Goal: Find specific page/section: Find specific page/section

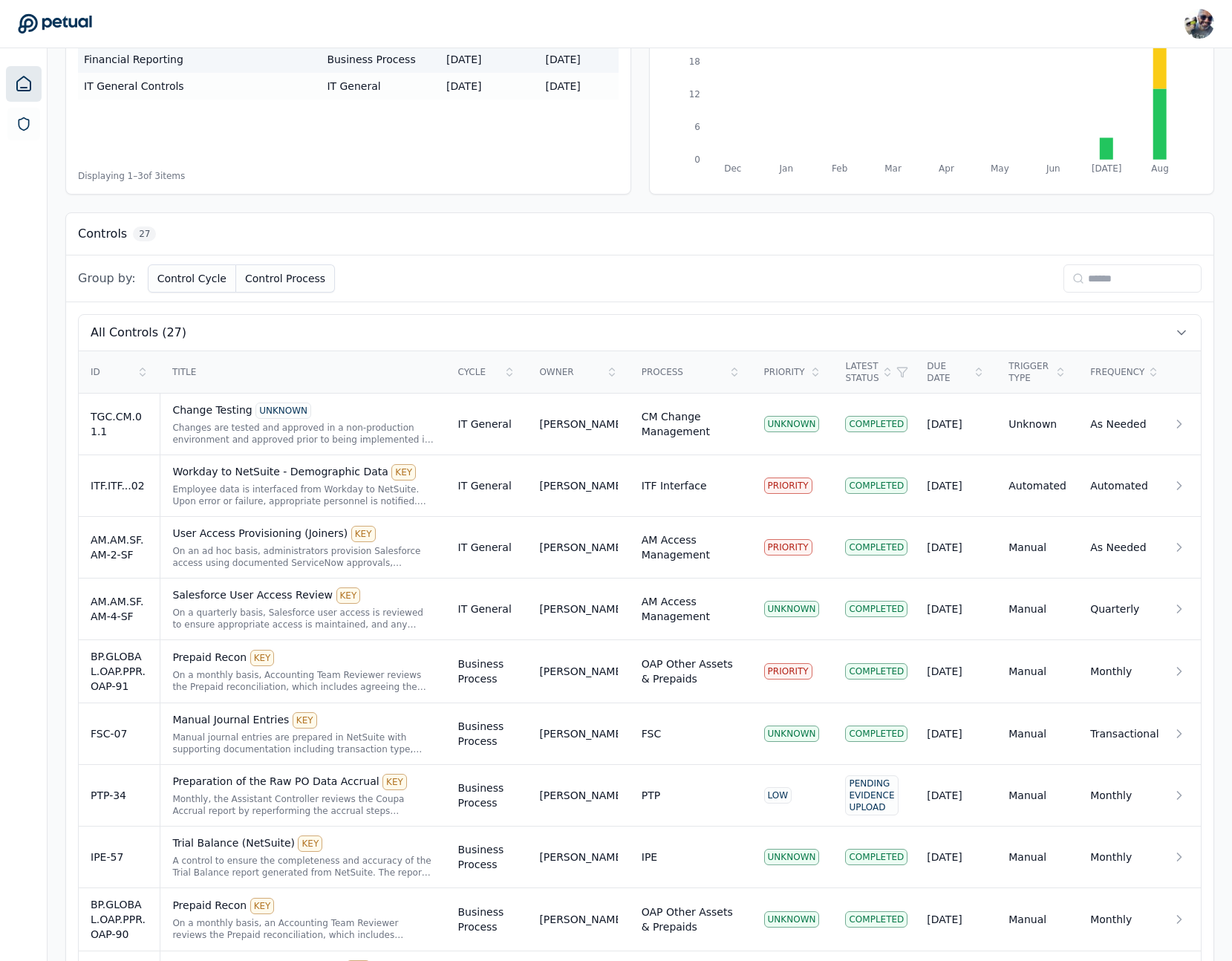
scroll to position [297, 0]
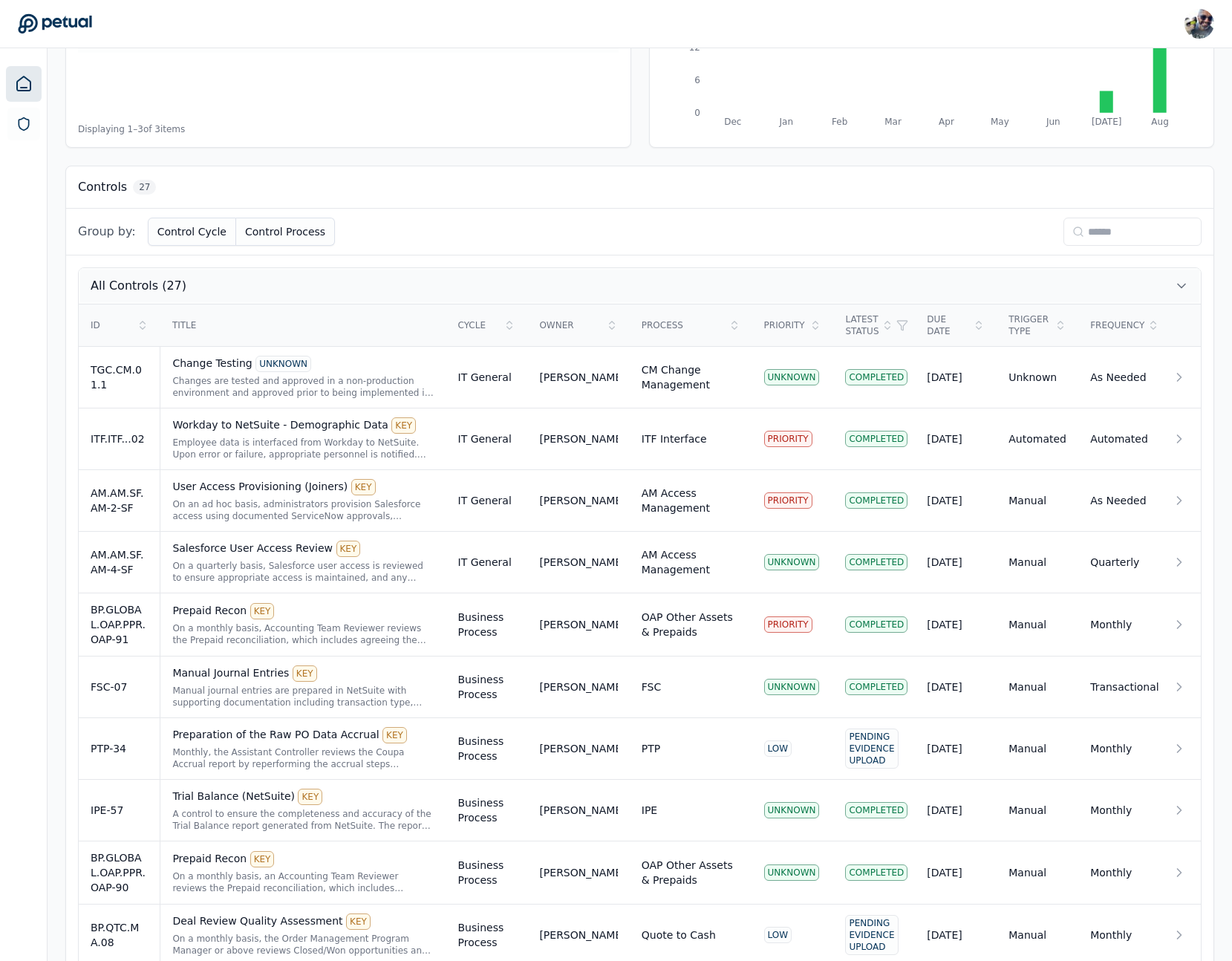
click at [1182, 286] on icon at bounding box center [1182, 286] width 8 height 4
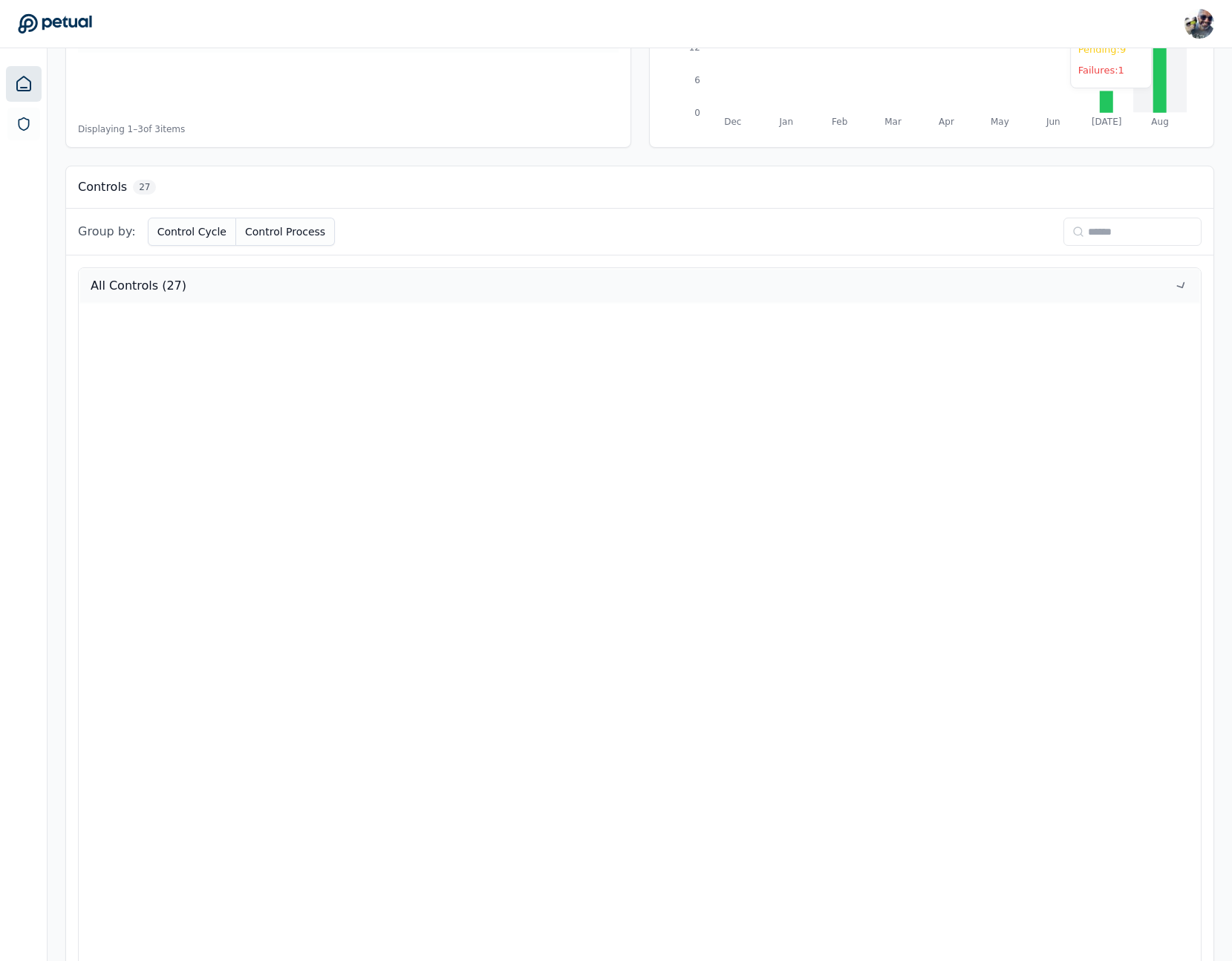
scroll to position [0, 0]
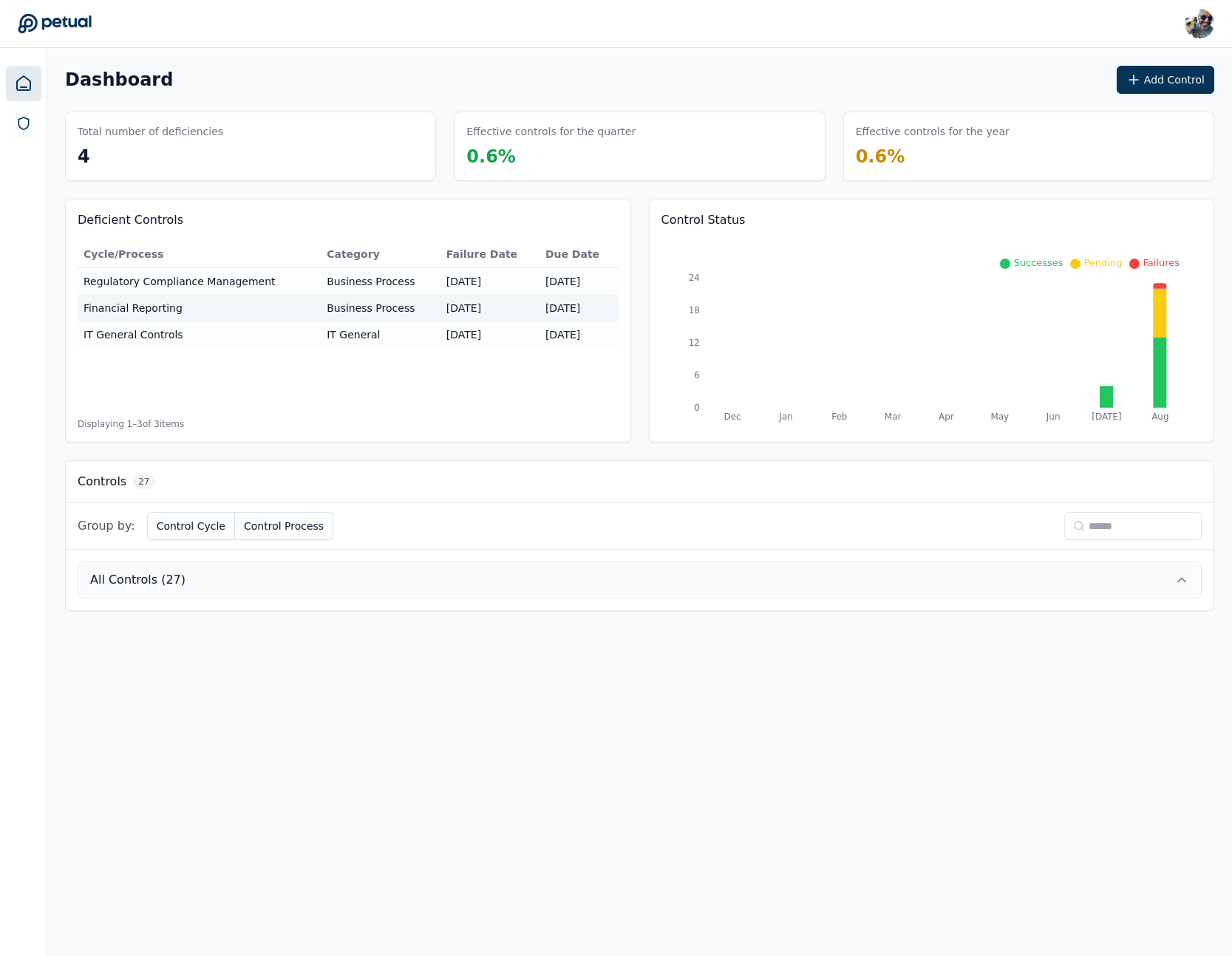
click at [1183, 578] on icon at bounding box center [1181, 580] width 15 height 15
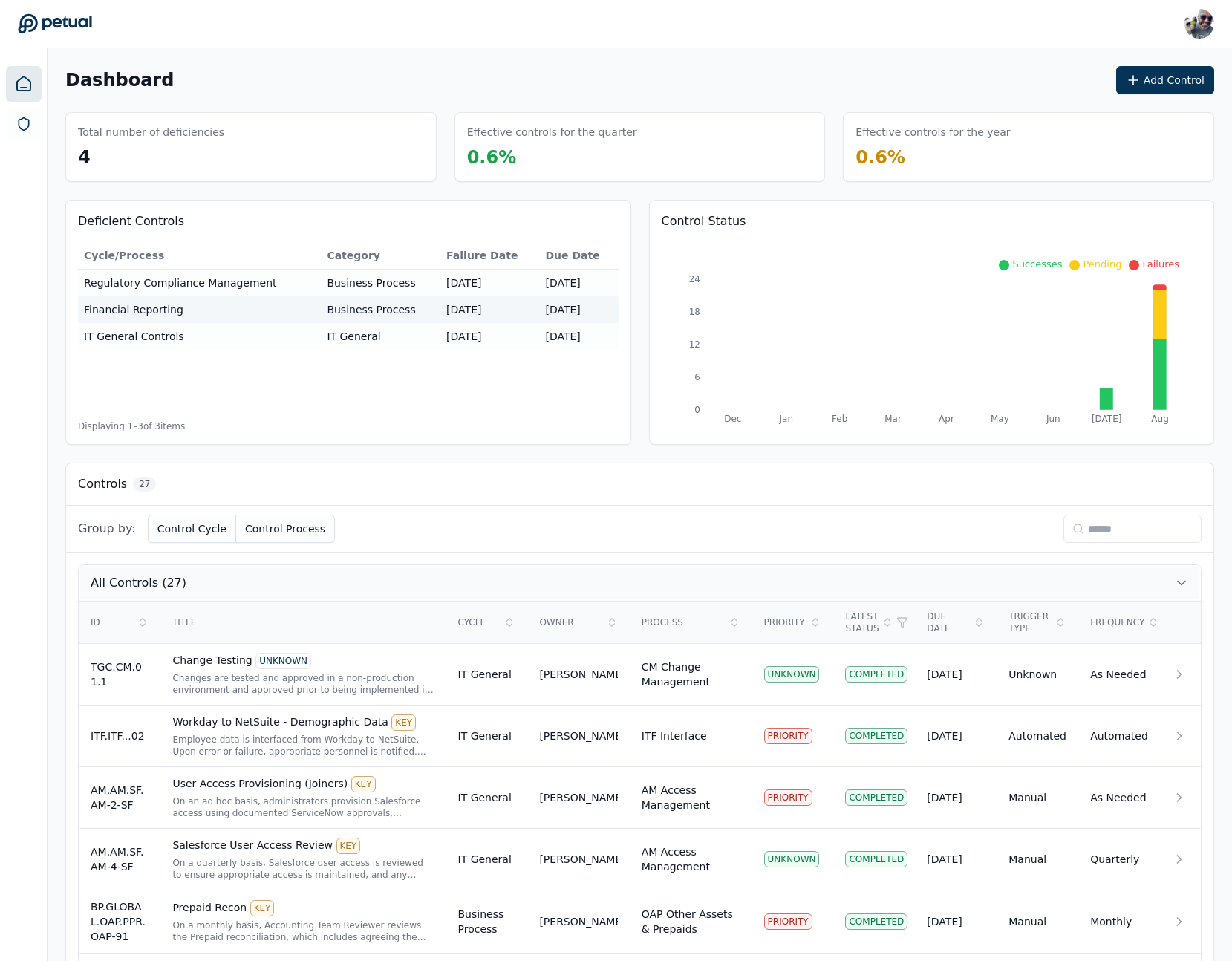
click at [1190, 581] on button "All Controls (27)" at bounding box center [640, 583] width 1122 height 36
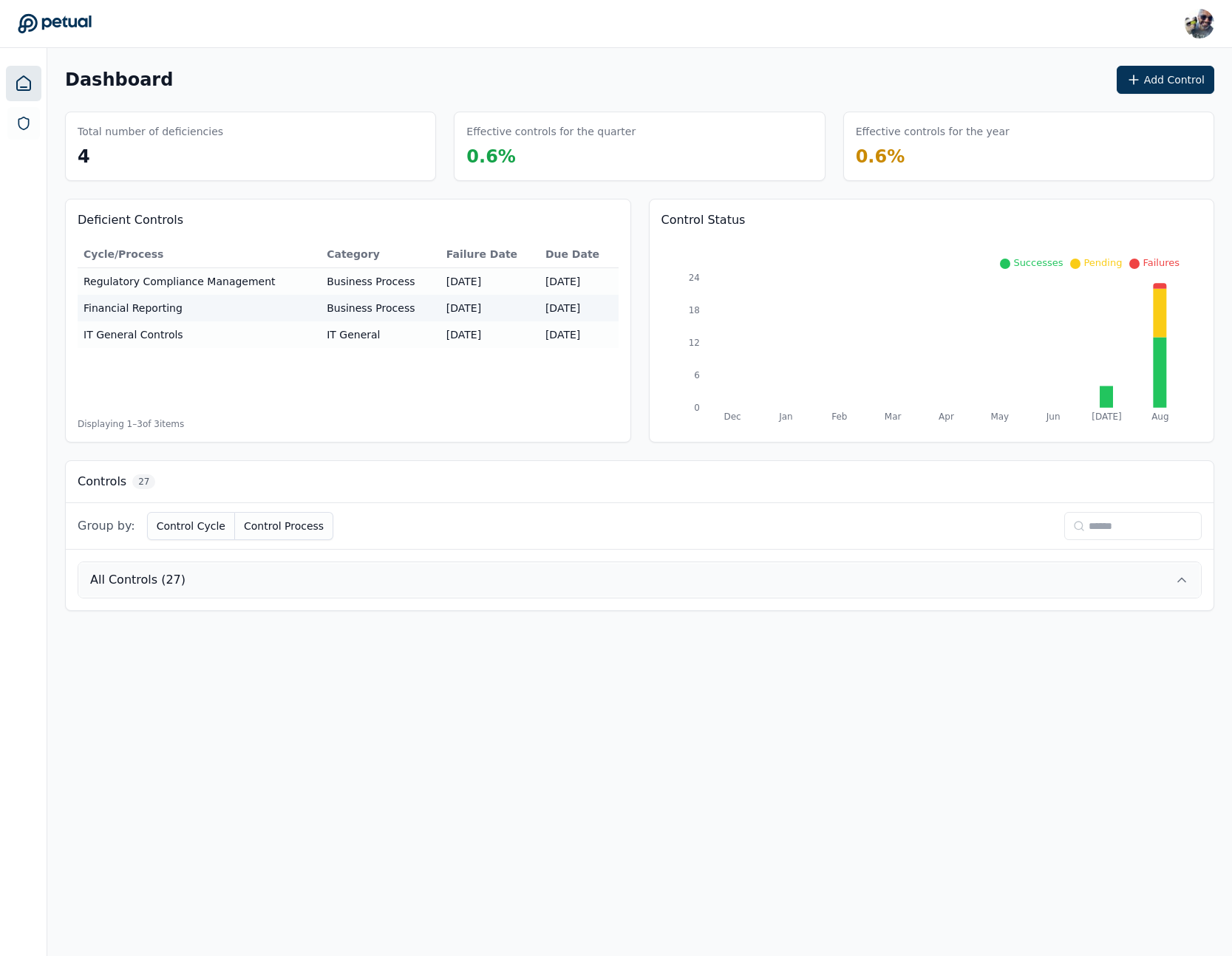
click at [1183, 578] on icon at bounding box center [1181, 580] width 15 height 15
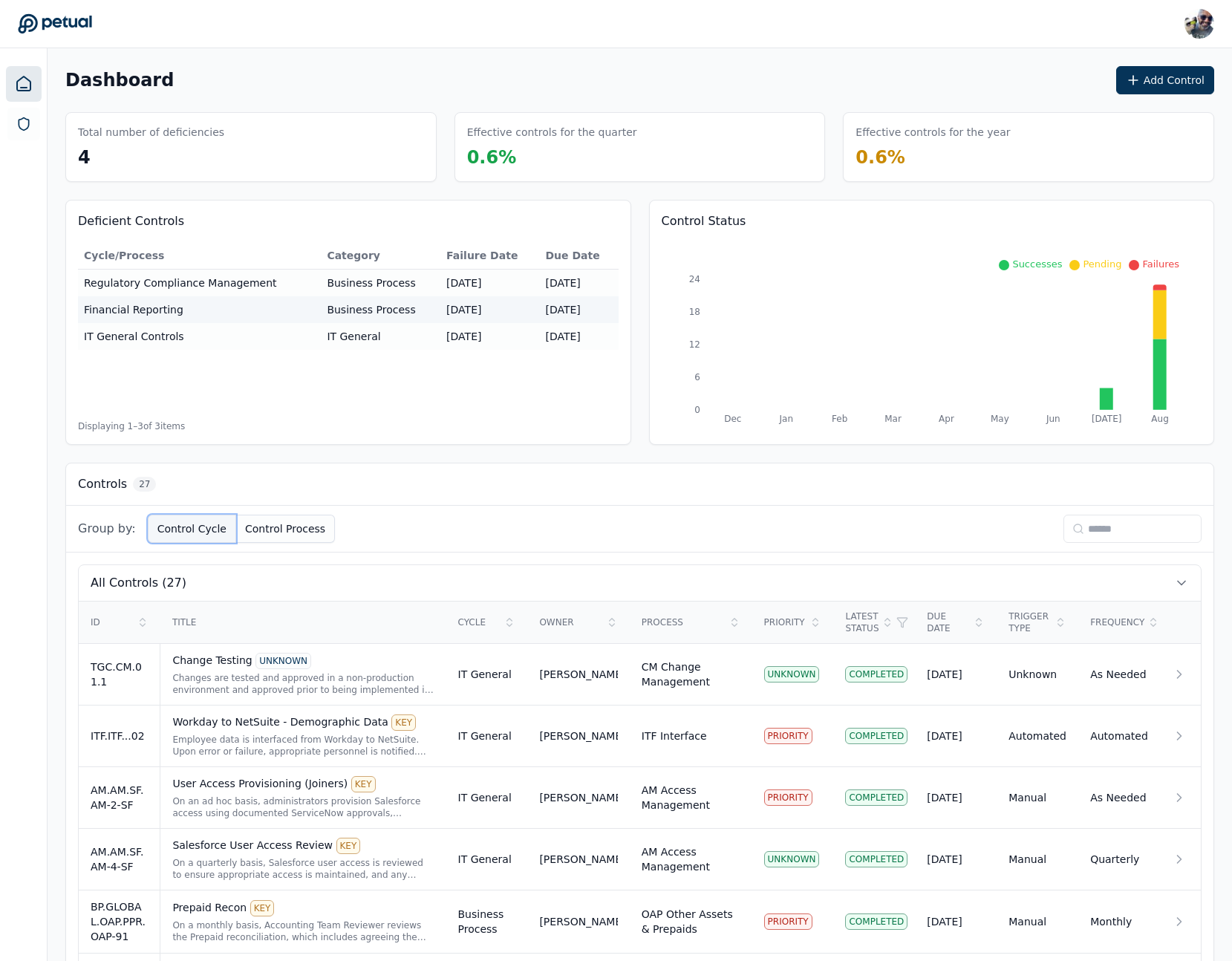
click at [215, 530] on button "Control Cycle" at bounding box center [192, 528] width 88 height 28
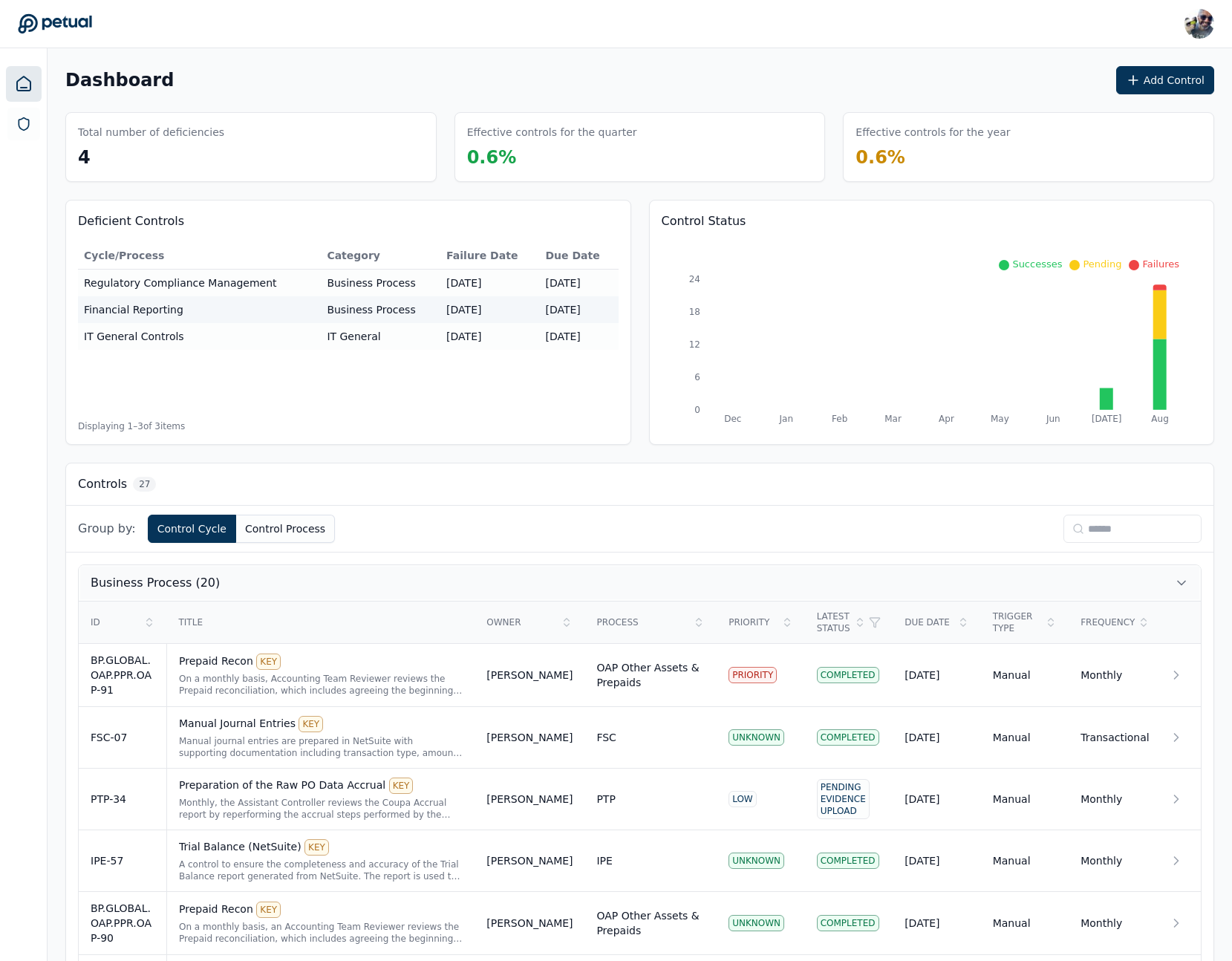
click at [1185, 576] on icon at bounding box center [1182, 583] width 15 height 15
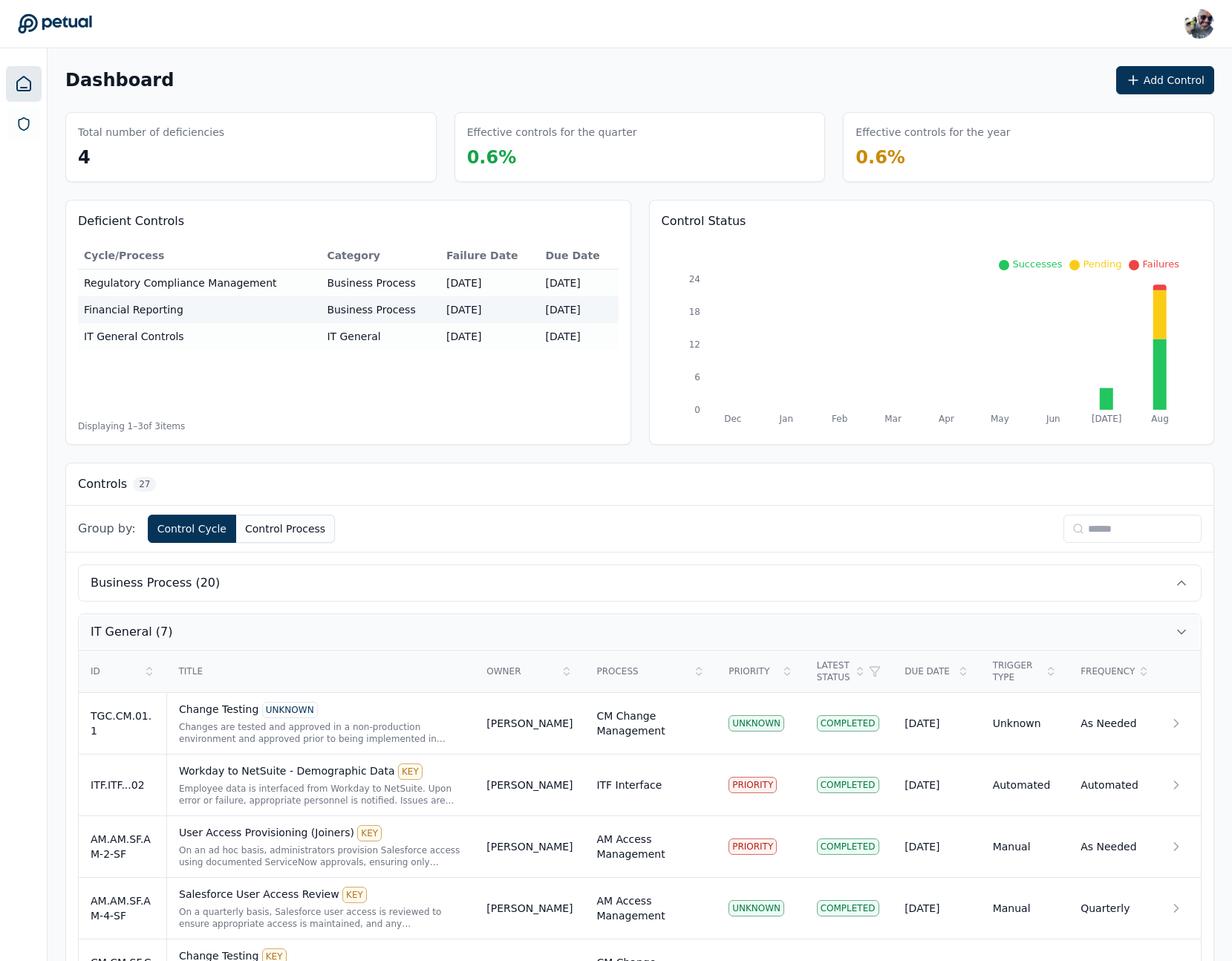
click at [1178, 631] on icon at bounding box center [1182, 632] width 15 height 15
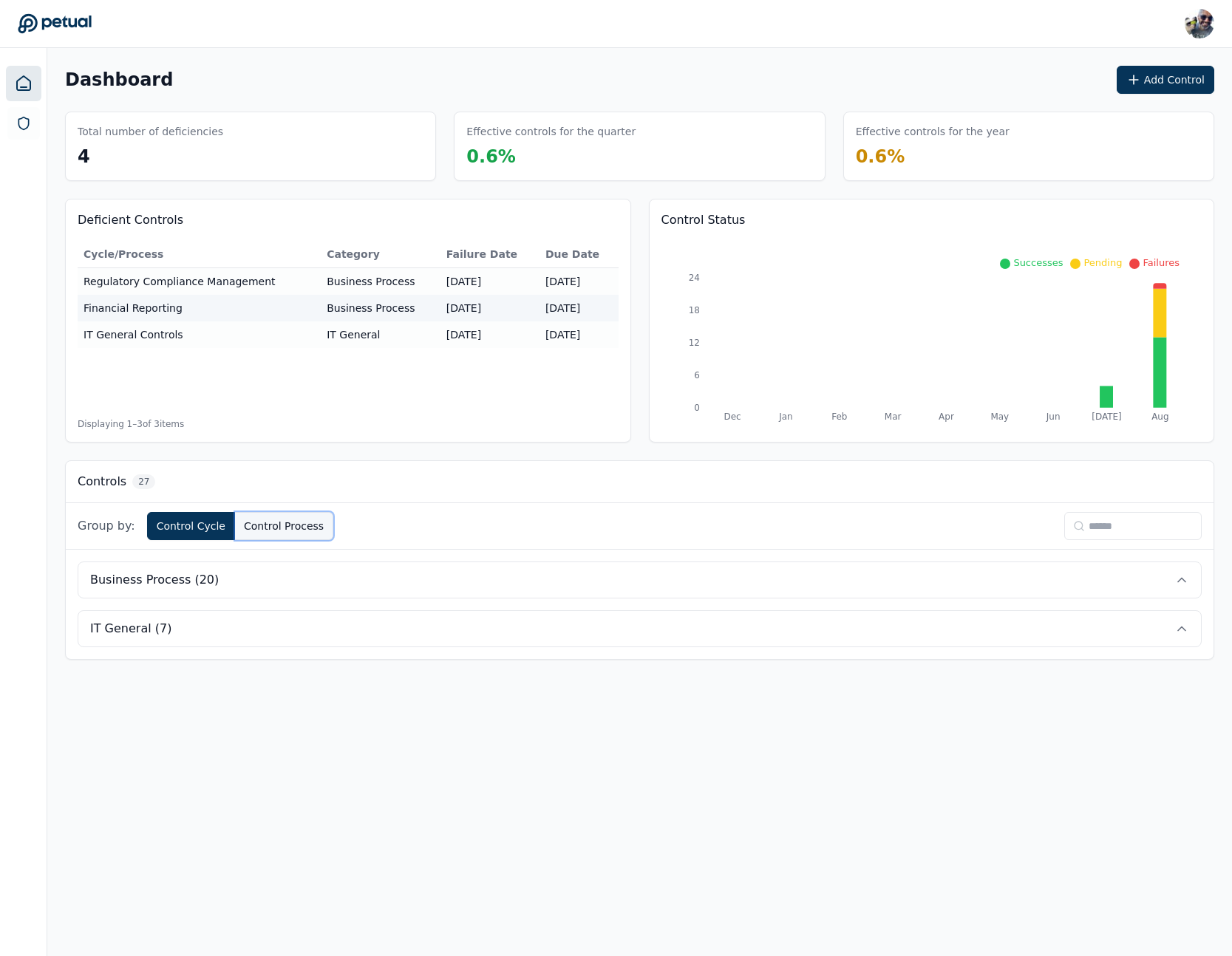
click at [252, 529] on button "Control Process" at bounding box center [283, 526] width 98 height 28
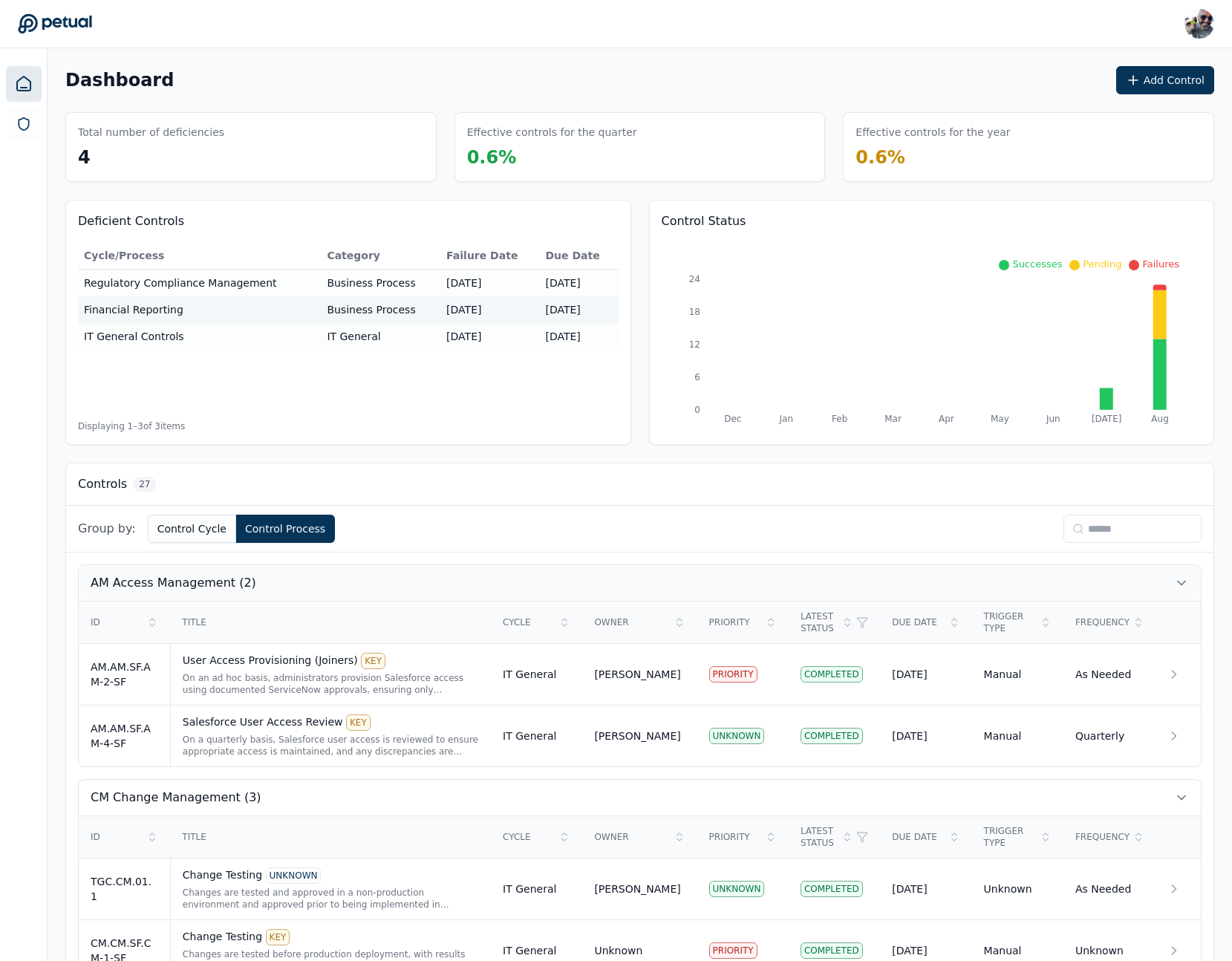
click at [1151, 589] on button "AM Access Management (2)" at bounding box center [640, 583] width 1122 height 36
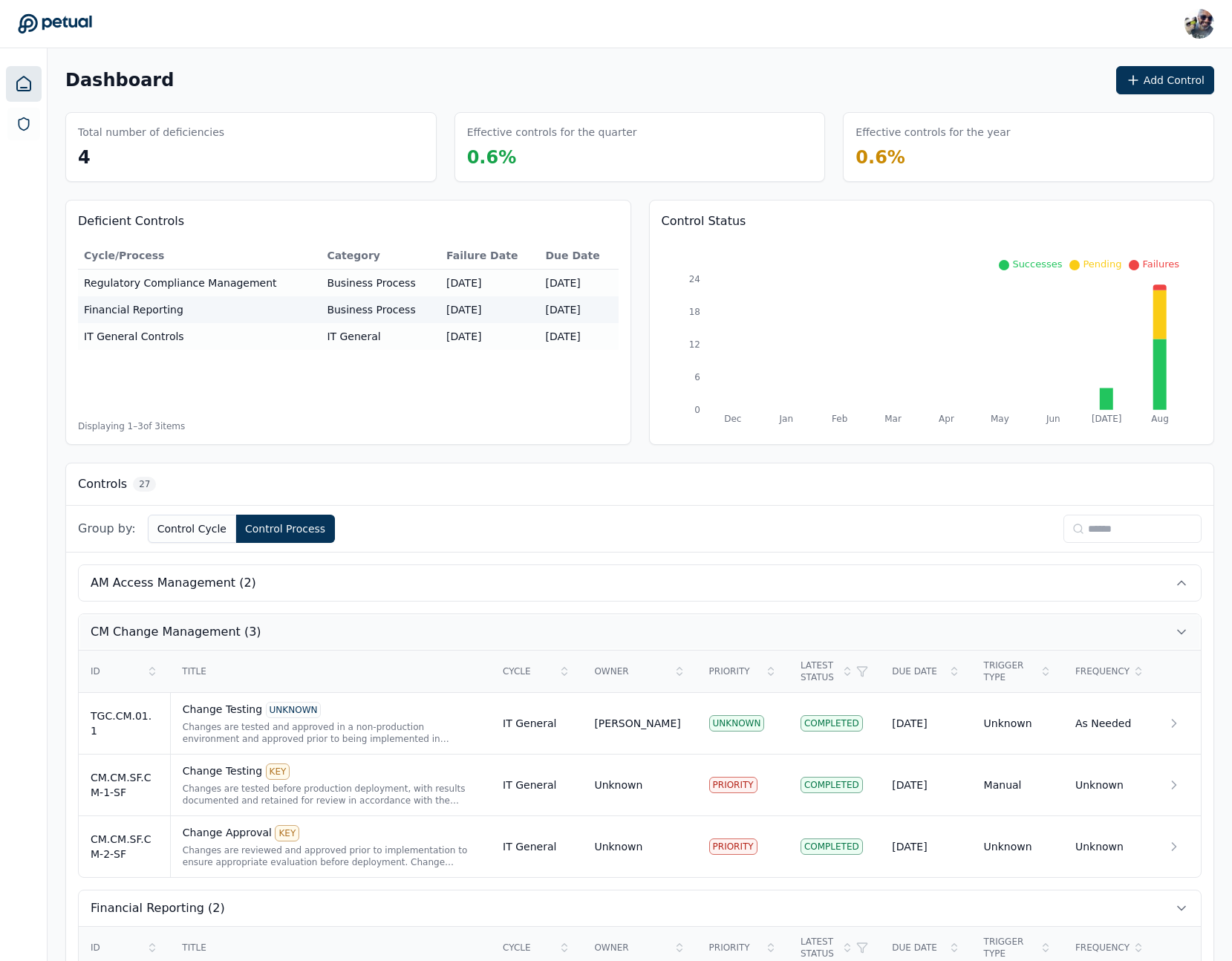
click at [1074, 638] on button "CM Change Management (3)" at bounding box center [640, 632] width 1122 height 36
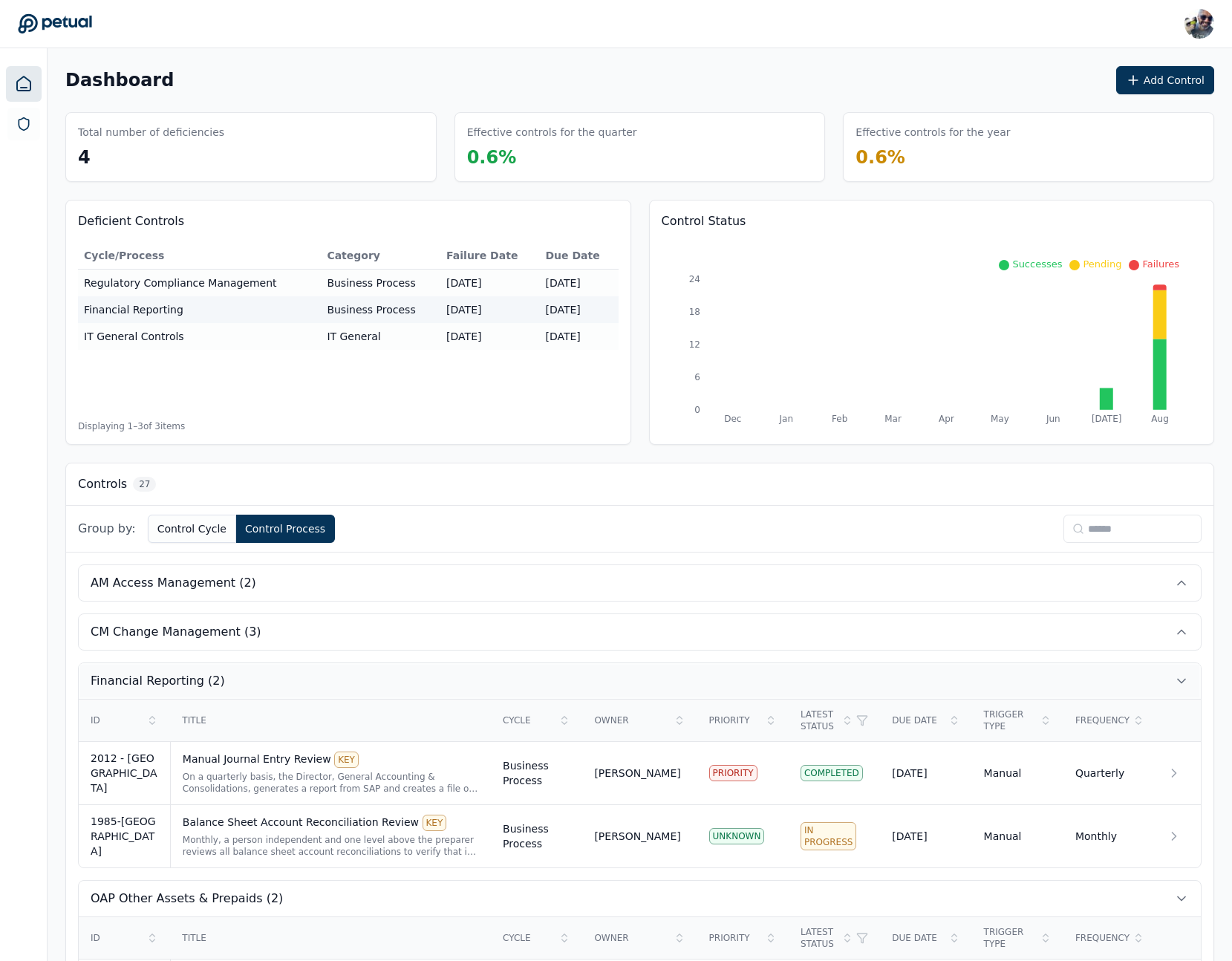
click at [1043, 681] on button "Financial Reporting (2)" at bounding box center [640, 681] width 1122 height 36
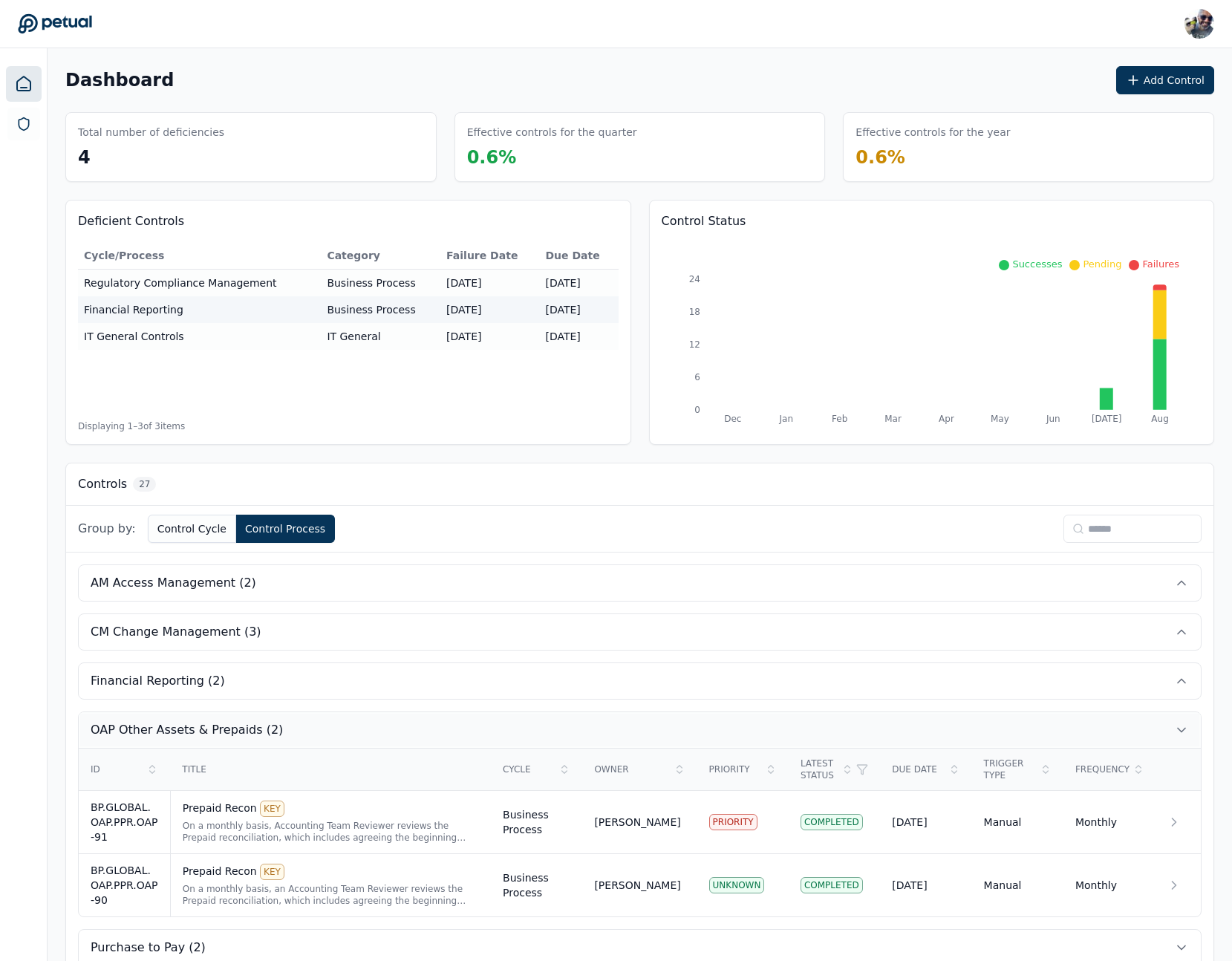
click at [1019, 721] on button "OAP Other Assets & Prepaids (2)" at bounding box center [640, 730] width 1122 height 36
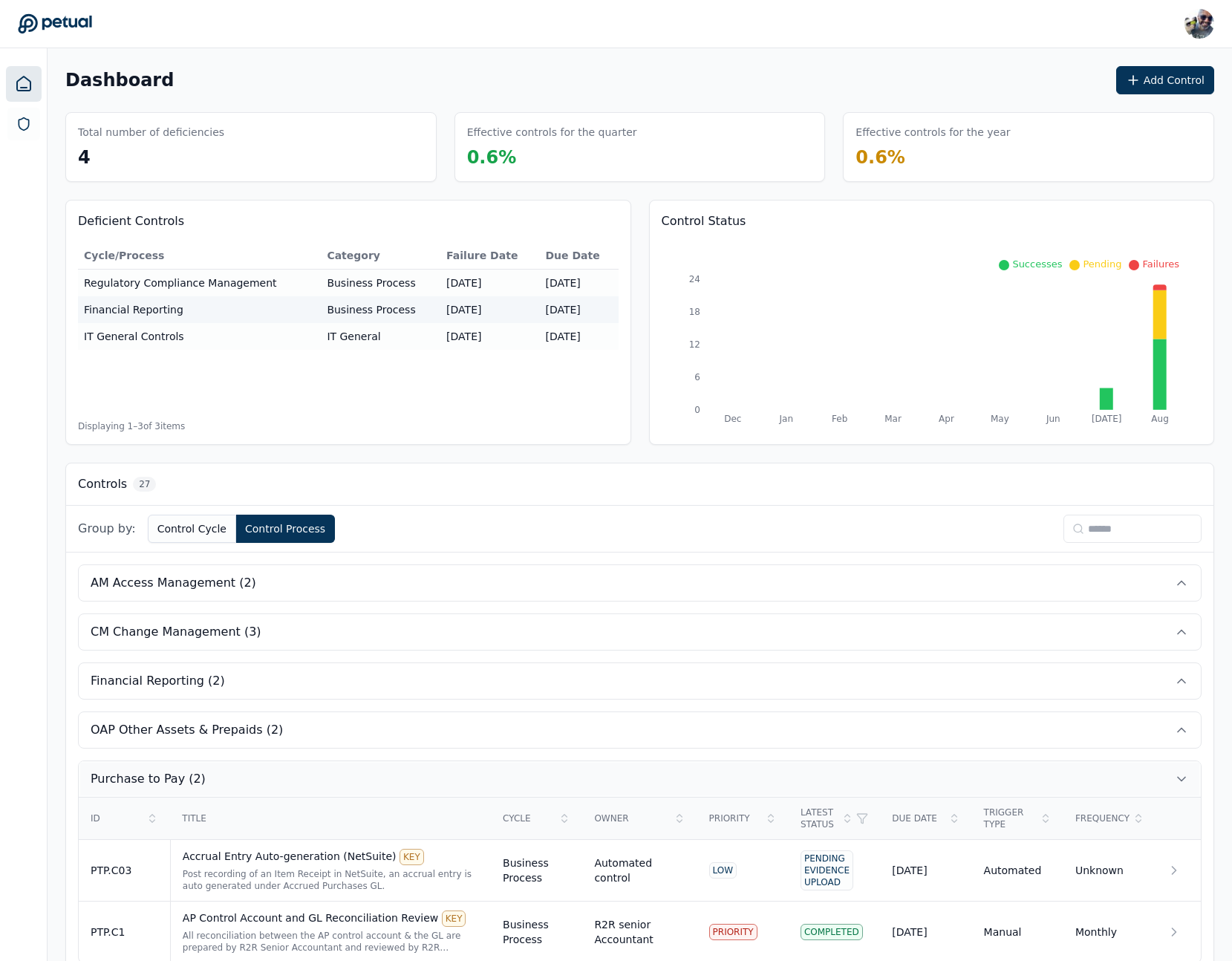
click at [1002, 775] on button "Purchase to Pay (2)" at bounding box center [640, 780] width 1122 height 36
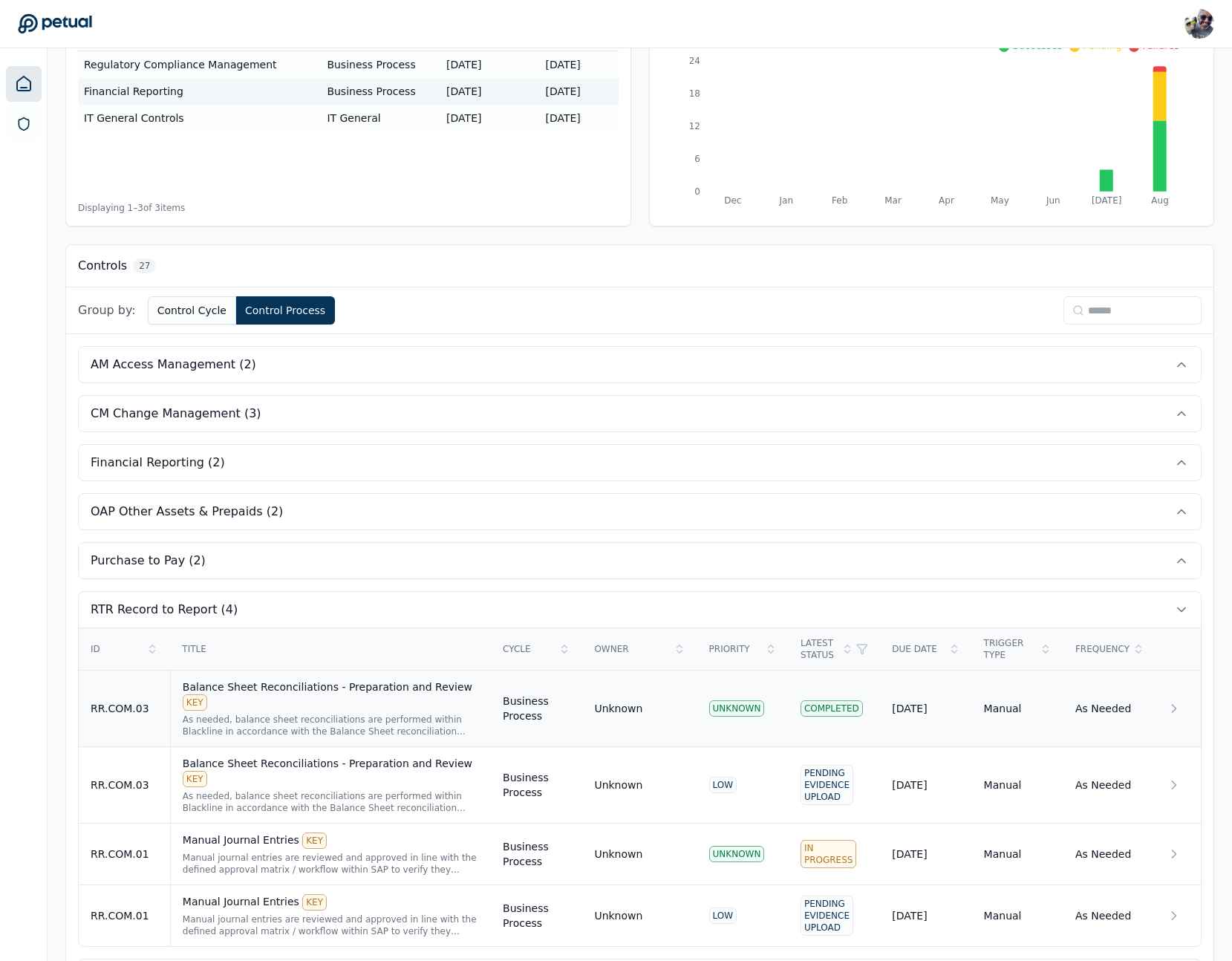
scroll to position [233, 0]
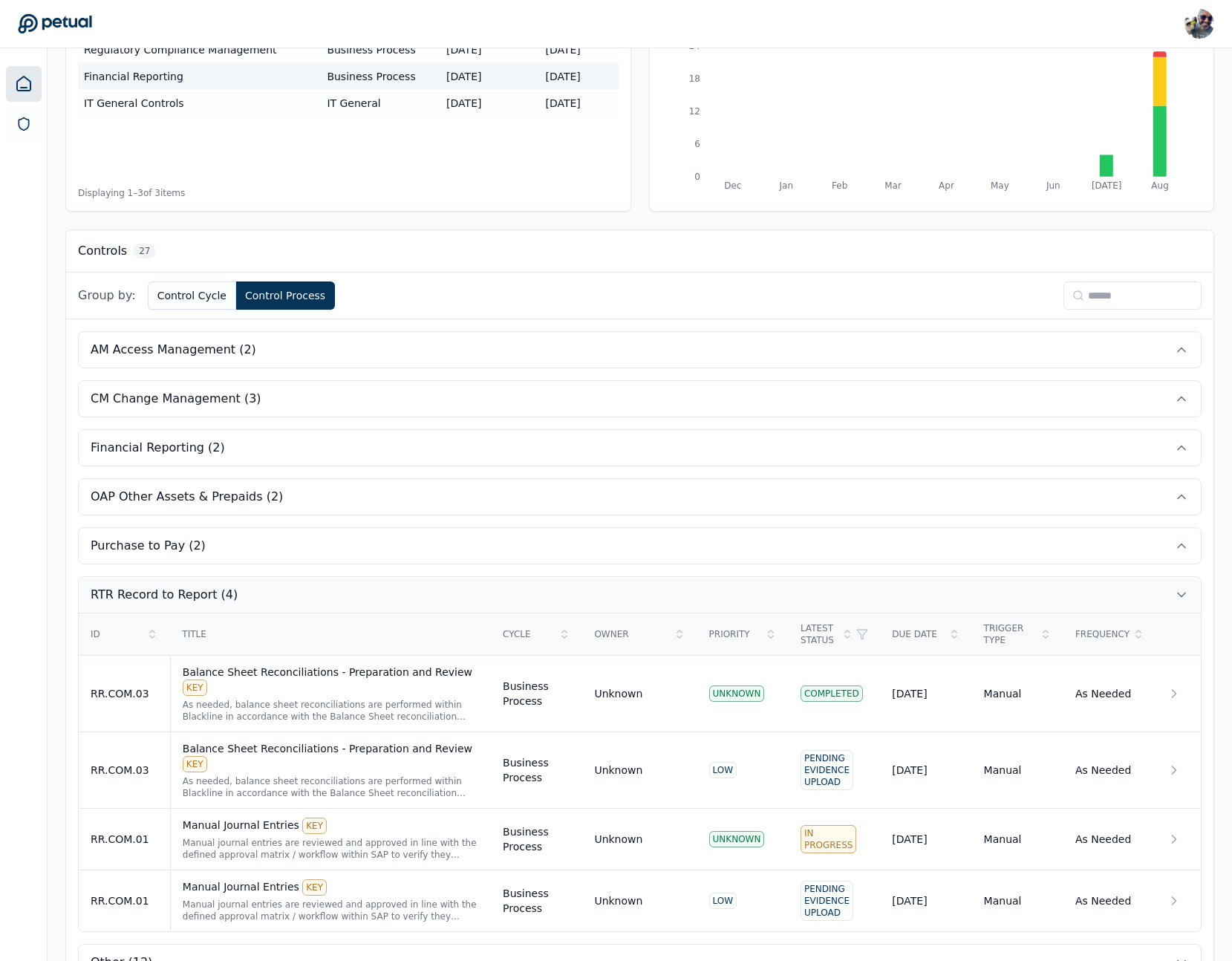
click at [995, 594] on button "RTR Record to Report (4)" at bounding box center [640, 595] width 1122 height 36
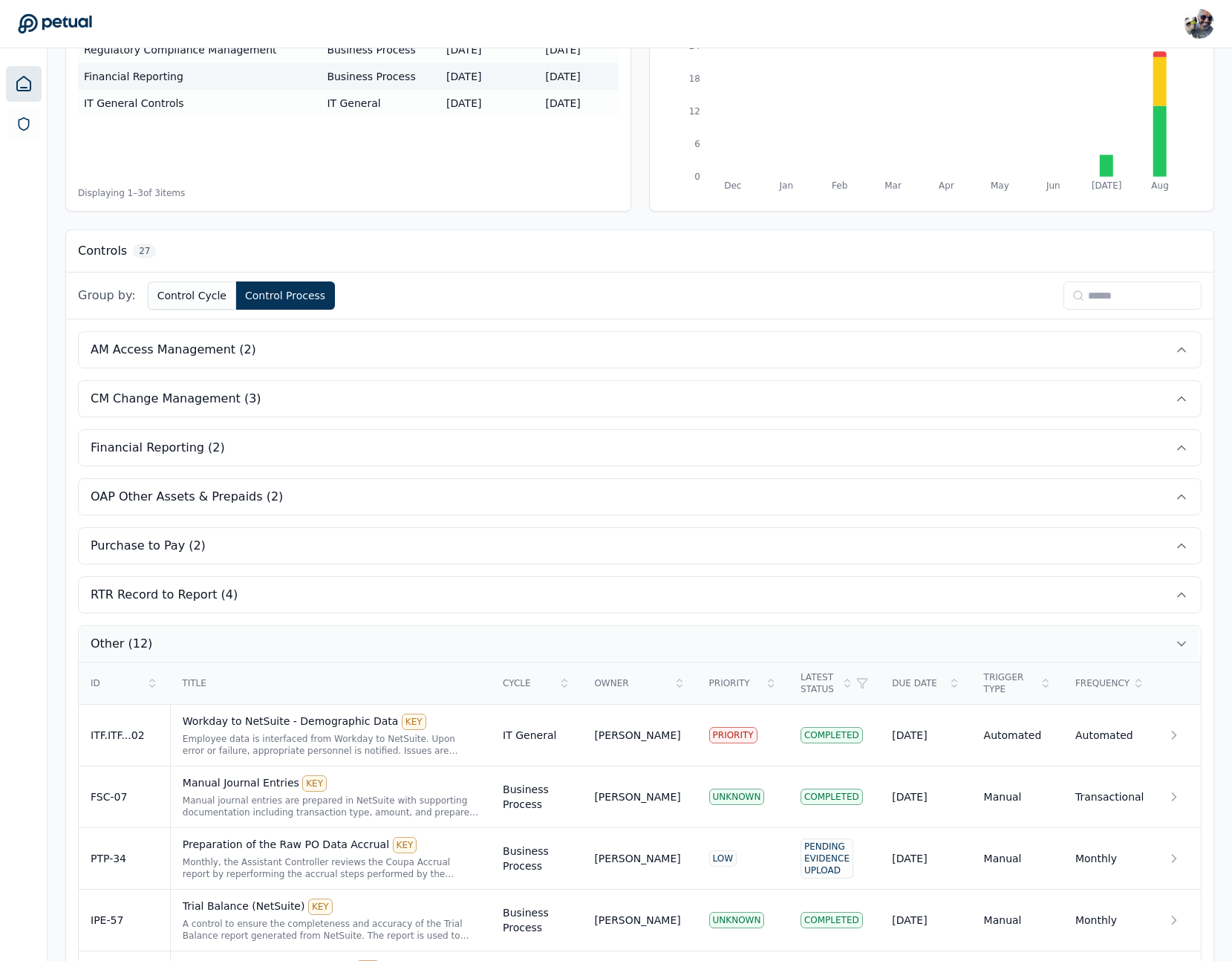
click at [956, 636] on button "Other (12)" at bounding box center [640, 644] width 1122 height 36
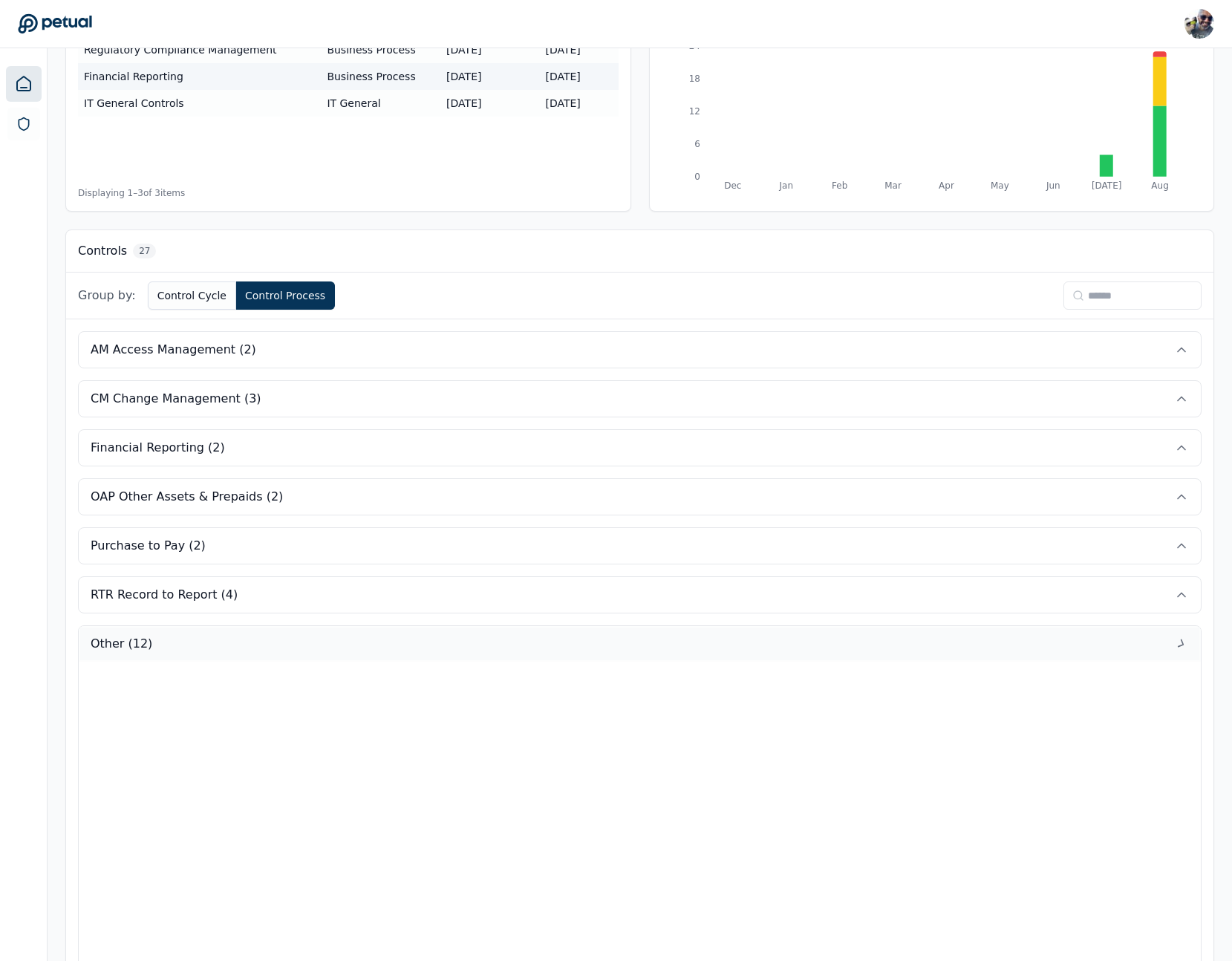
scroll to position [0, 0]
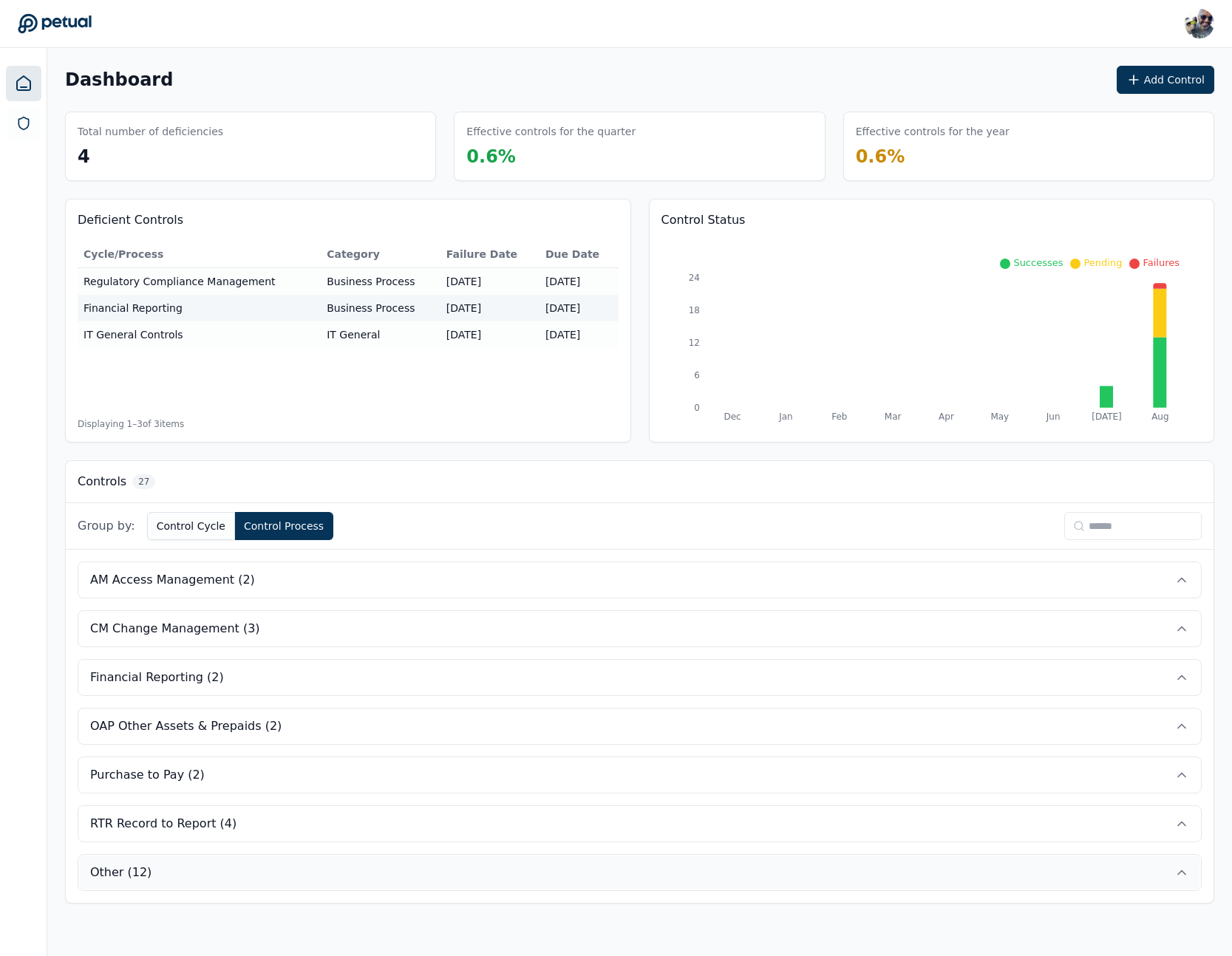
click at [943, 876] on button "Other (12)" at bounding box center [640, 873] width 1123 height 36
click at [1030, 581] on button "AM Access Management (2)" at bounding box center [636, 580] width 1116 height 36
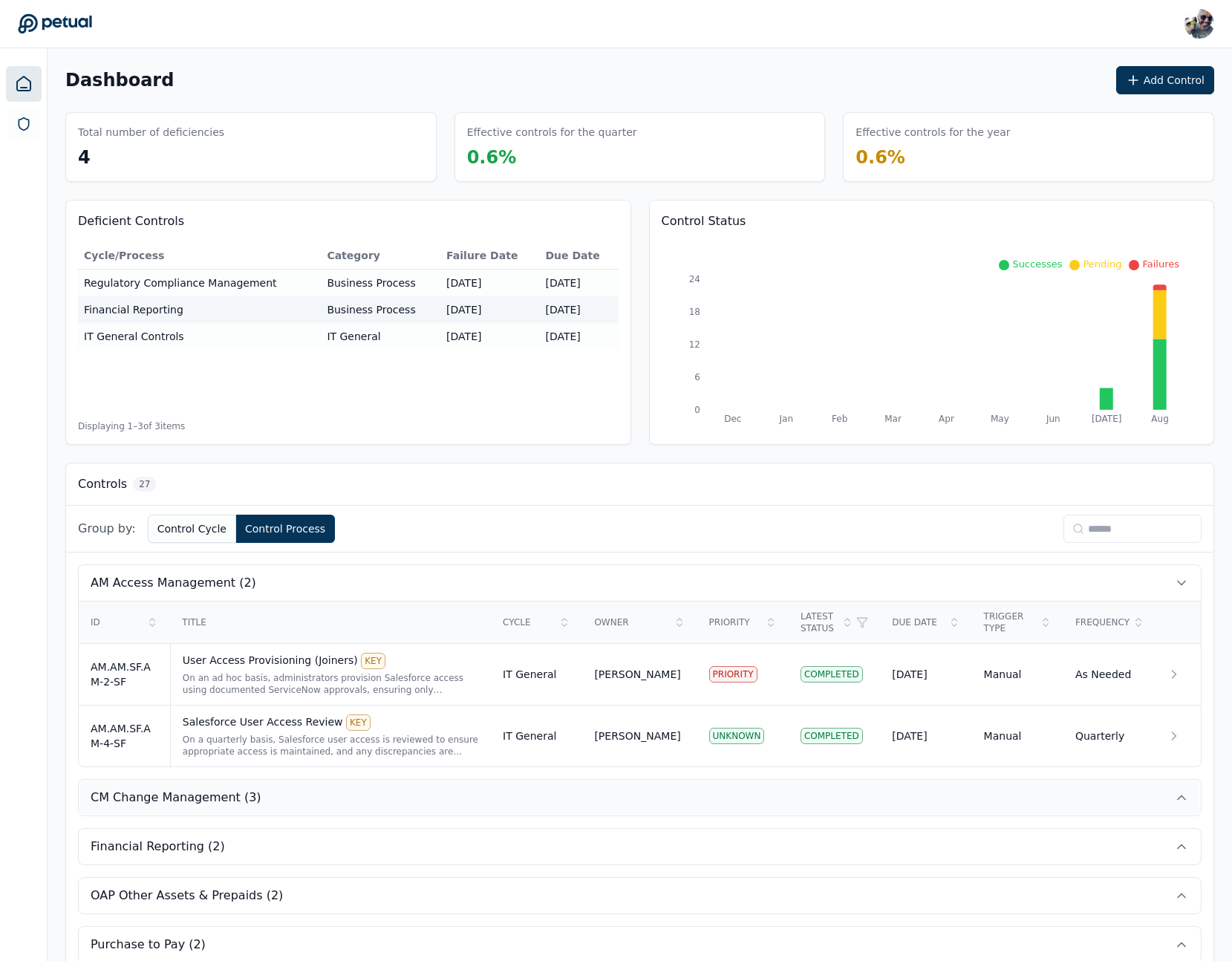
click at [998, 804] on button "CM Change Management (3)" at bounding box center [640, 797] width 1122 height 36
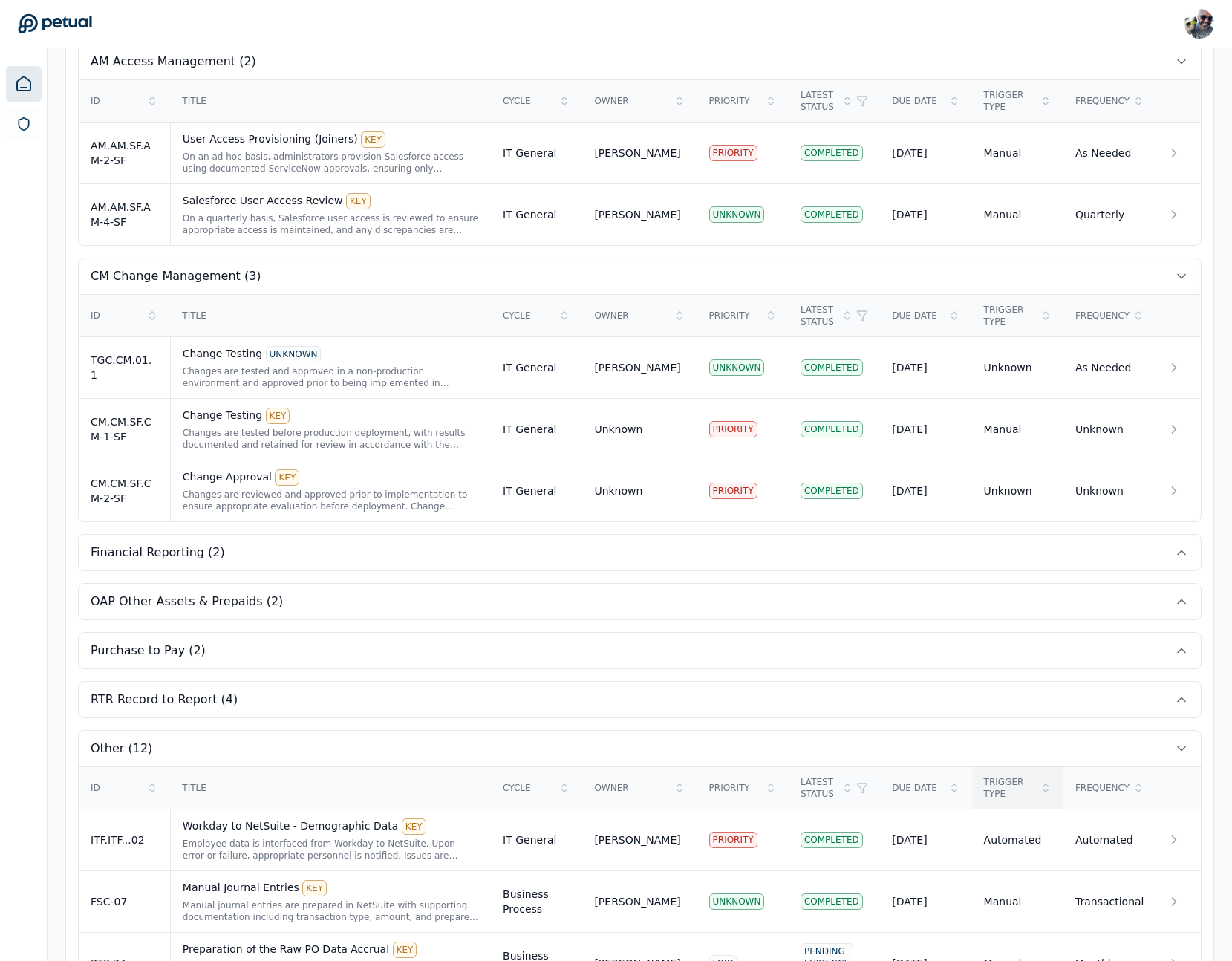
scroll to position [535, 0]
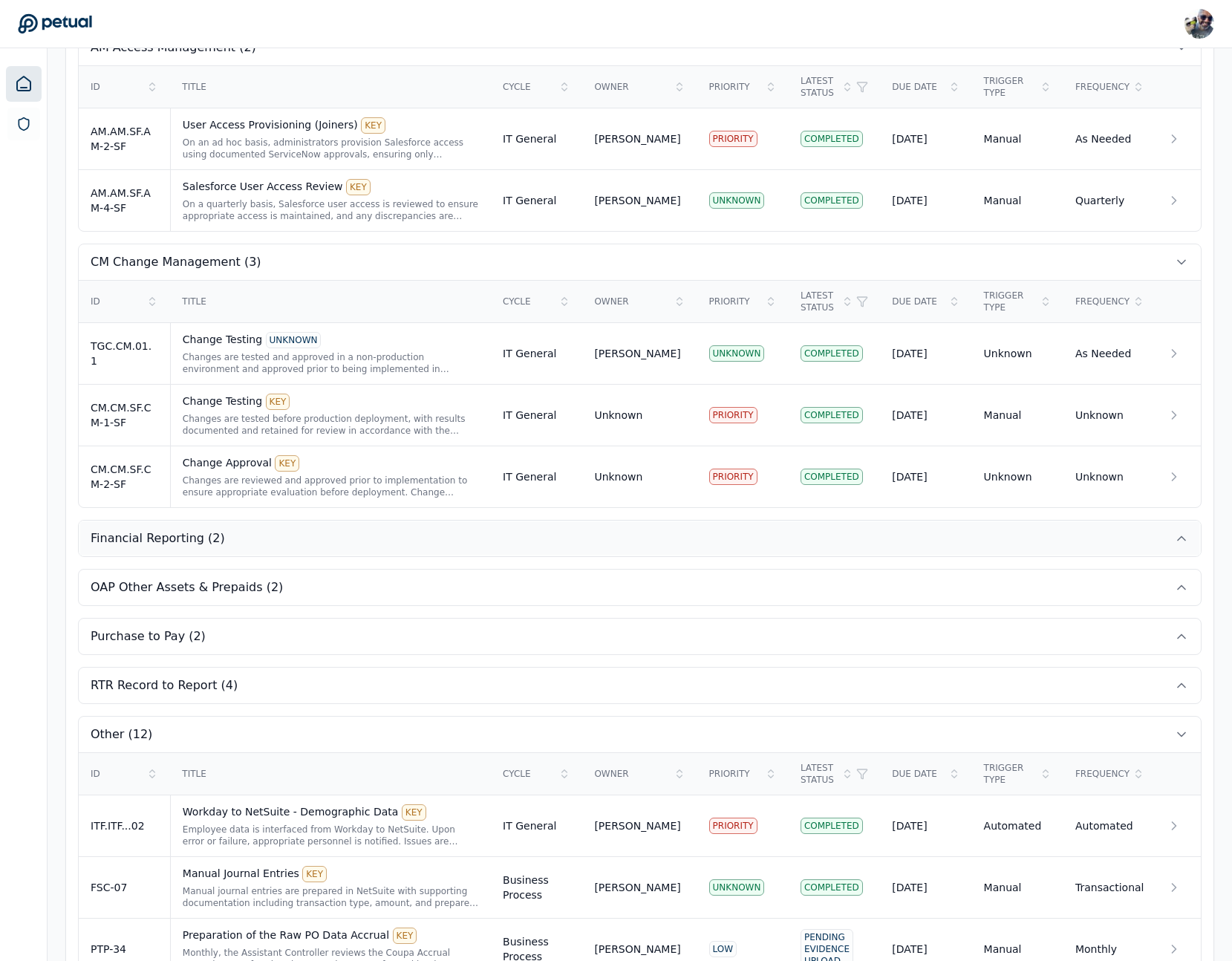
click at [996, 544] on button "Financial Reporting (2)" at bounding box center [640, 539] width 1122 height 36
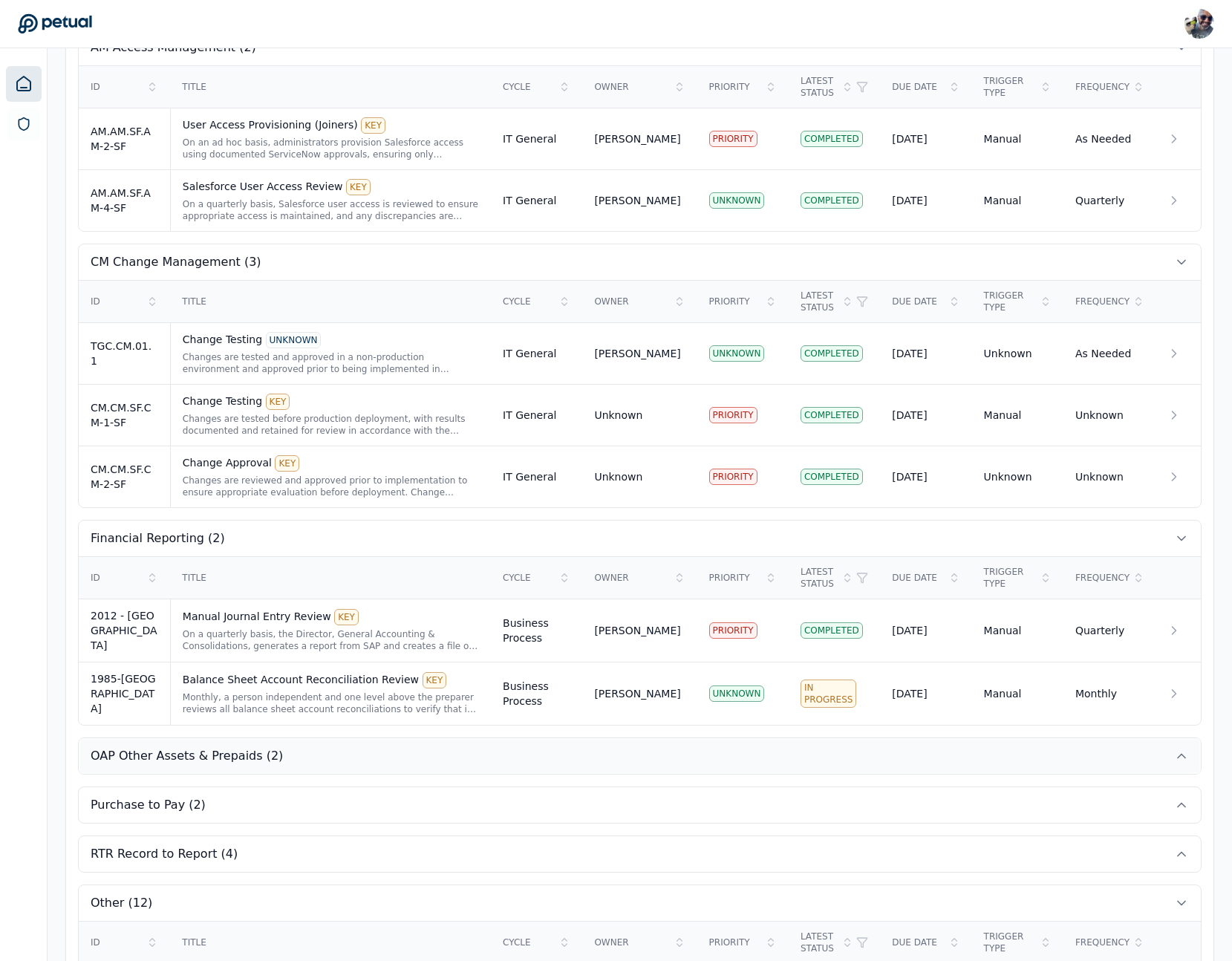
click at [943, 740] on button "OAP Other Assets & Prepaids (2)" at bounding box center [640, 756] width 1122 height 36
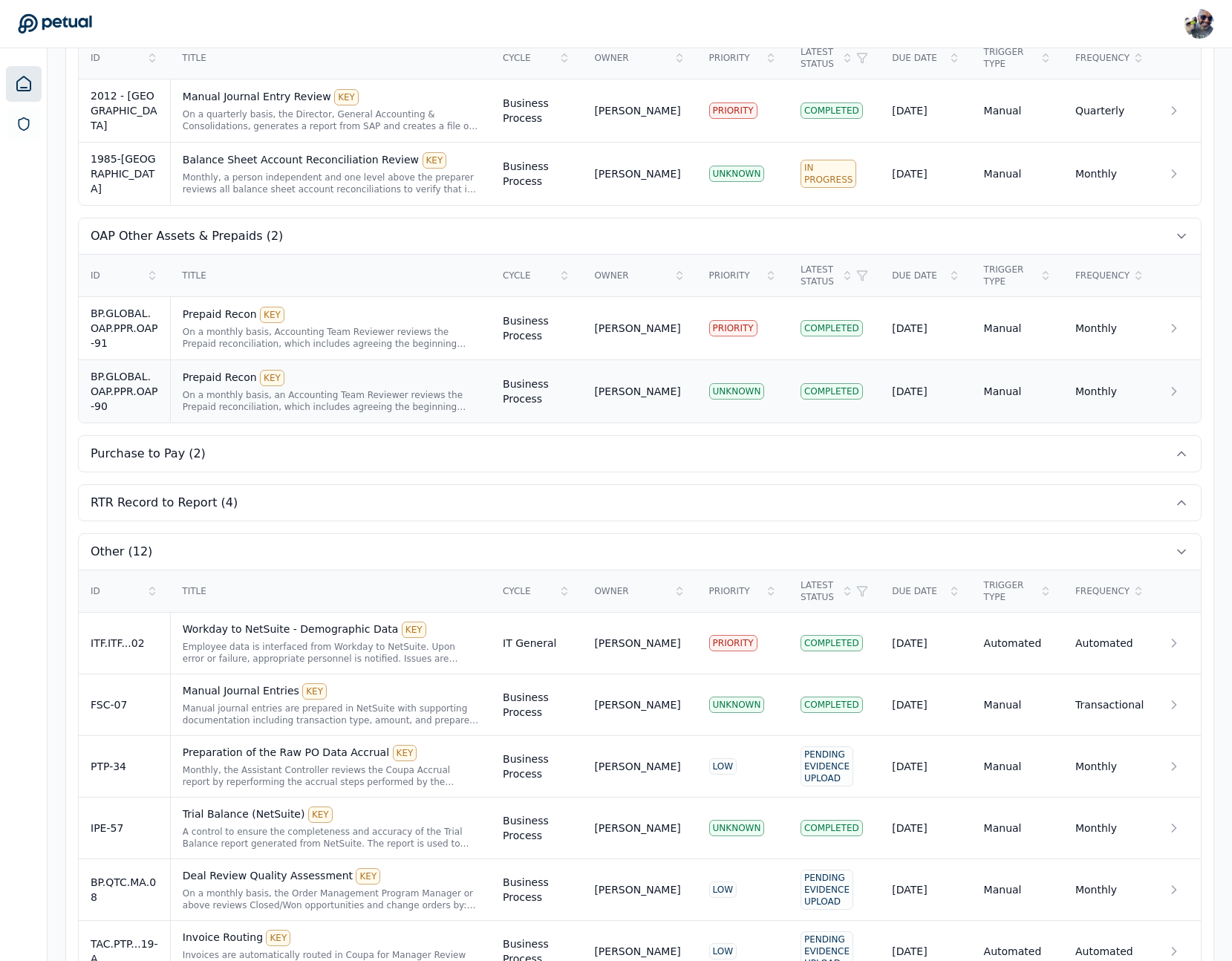
scroll to position [1417, 0]
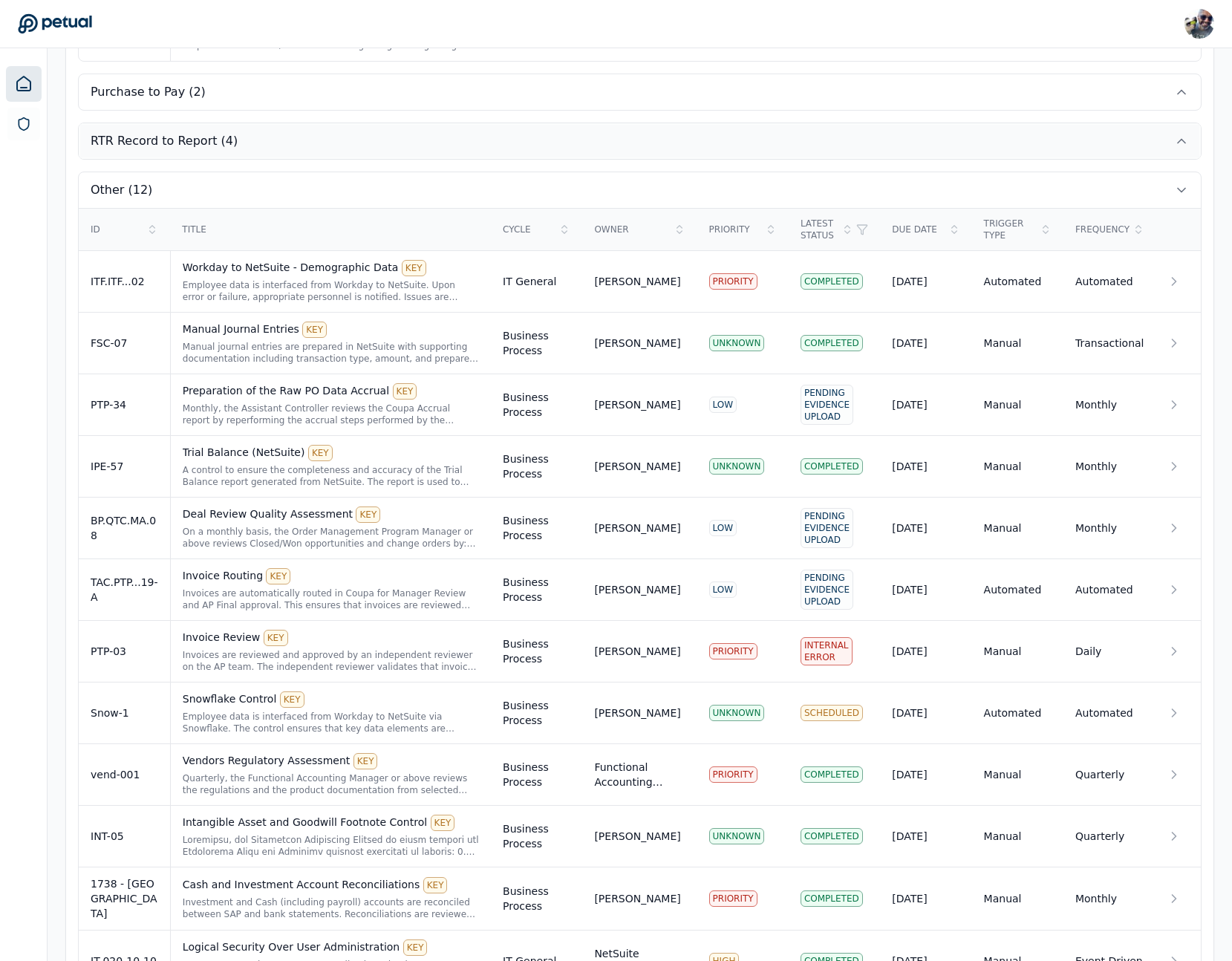
click at [878, 134] on button "RTR Record to Report (4)" at bounding box center [640, 141] width 1122 height 36
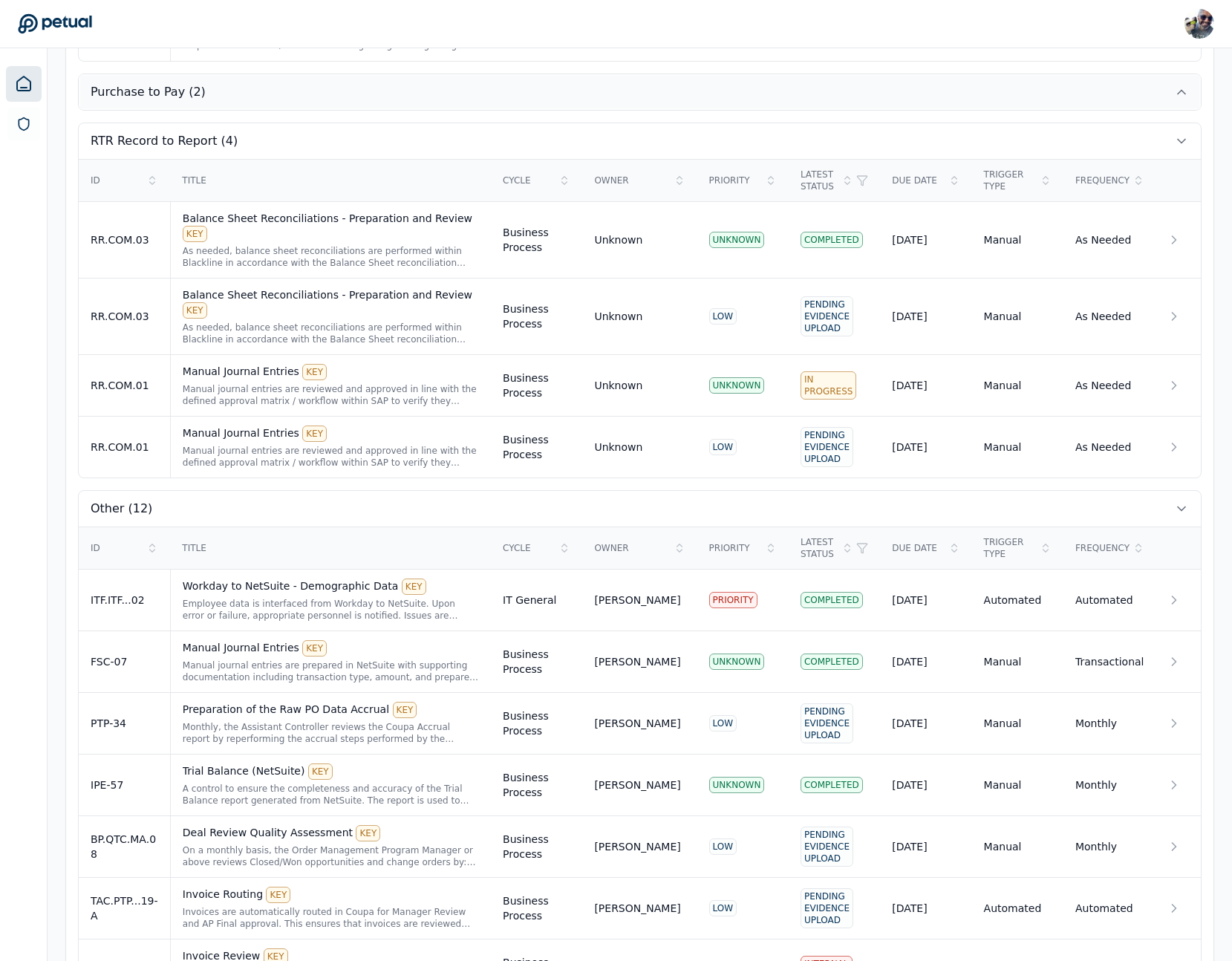
click at [875, 94] on button "Purchase to Pay (2)" at bounding box center [640, 92] width 1122 height 36
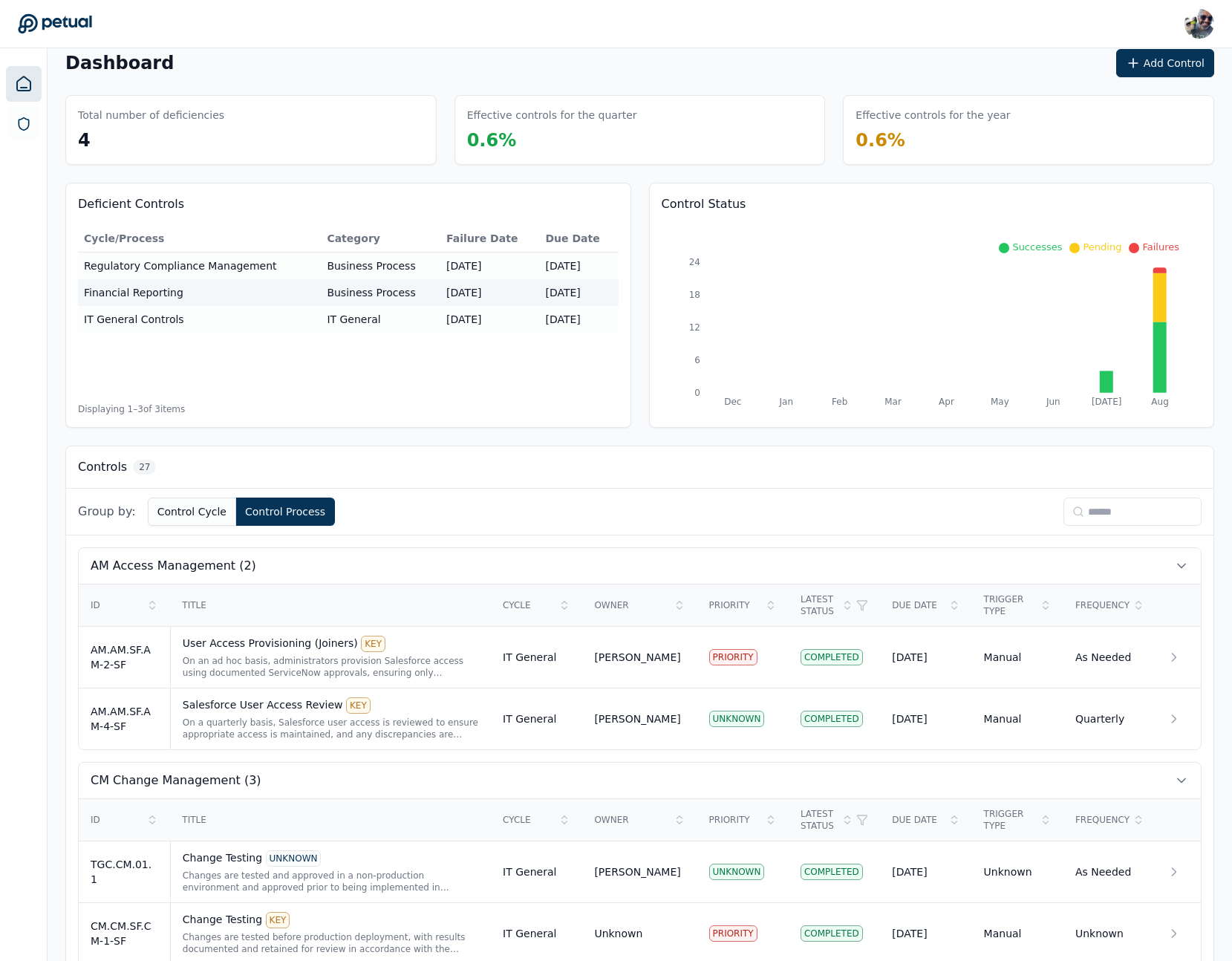
scroll to position [0, 0]
